Goal: Check status: Check status

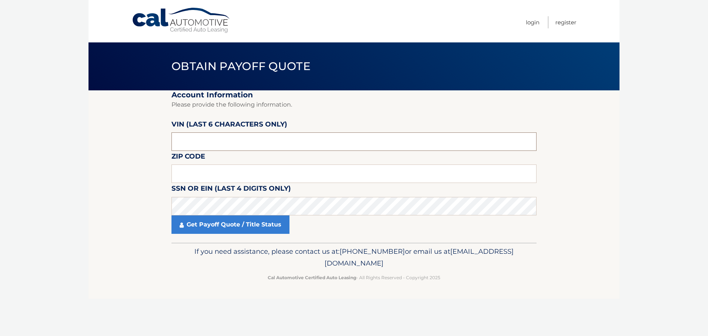
click at [239, 142] on input "text" at bounding box center [354, 141] width 365 height 18
type input "200277"
type input "15068"
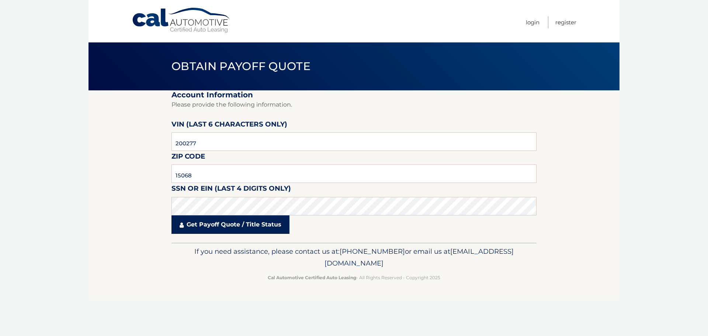
click at [235, 226] on link "Get Payoff Quote / Title Status" at bounding box center [231, 224] width 118 height 18
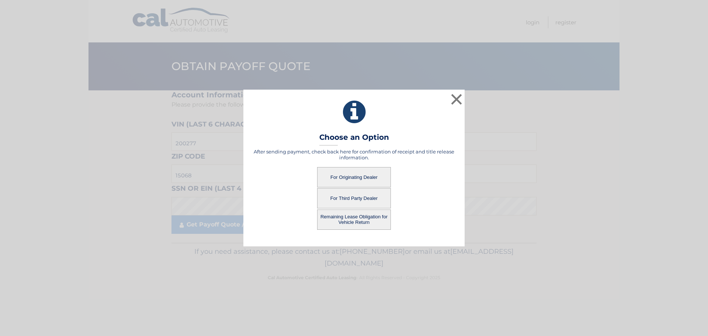
click at [357, 177] on button "For Originating Dealer" at bounding box center [354, 177] width 74 height 20
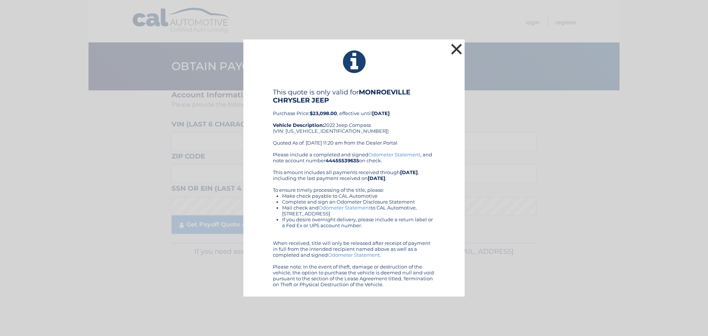
click at [454, 48] on button "×" at bounding box center [456, 49] width 15 height 15
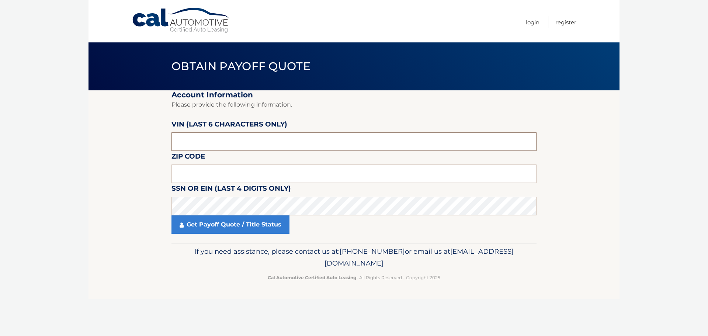
click at [243, 144] on input "text" at bounding box center [354, 141] width 365 height 18
type input "15068"
type input "200277"
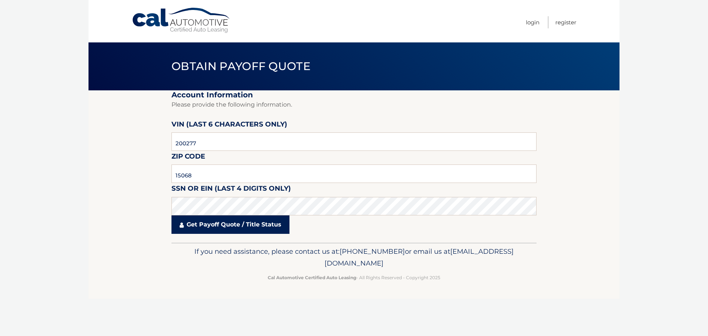
click at [228, 225] on link "Get Payoff Quote / Title Status" at bounding box center [231, 224] width 118 height 18
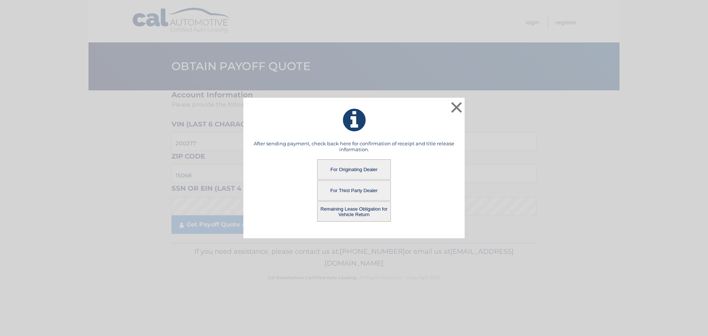
click at [348, 208] on button "Remaining Lease Obligation for Vehicle Return" at bounding box center [354, 211] width 74 height 20
click at [347, 210] on button "Remaining Lease Obligation for Vehicle Return" at bounding box center [354, 211] width 74 height 20
click at [348, 210] on button "Remaining Lease Obligation for Vehicle Return" at bounding box center [354, 211] width 74 height 20
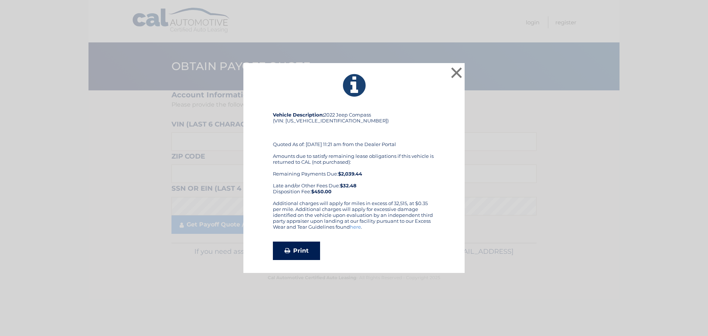
click at [299, 248] on link "Print" at bounding box center [296, 251] width 47 height 18
drag, startPoint x: 455, startPoint y: 71, endPoint x: 422, endPoint y: 117, distance: 56.1
click at [455, 70] on button "×" at bounding box center [456, 72] width 15 height 15
